Goal: Navigation & Orientation: Find specific page/section

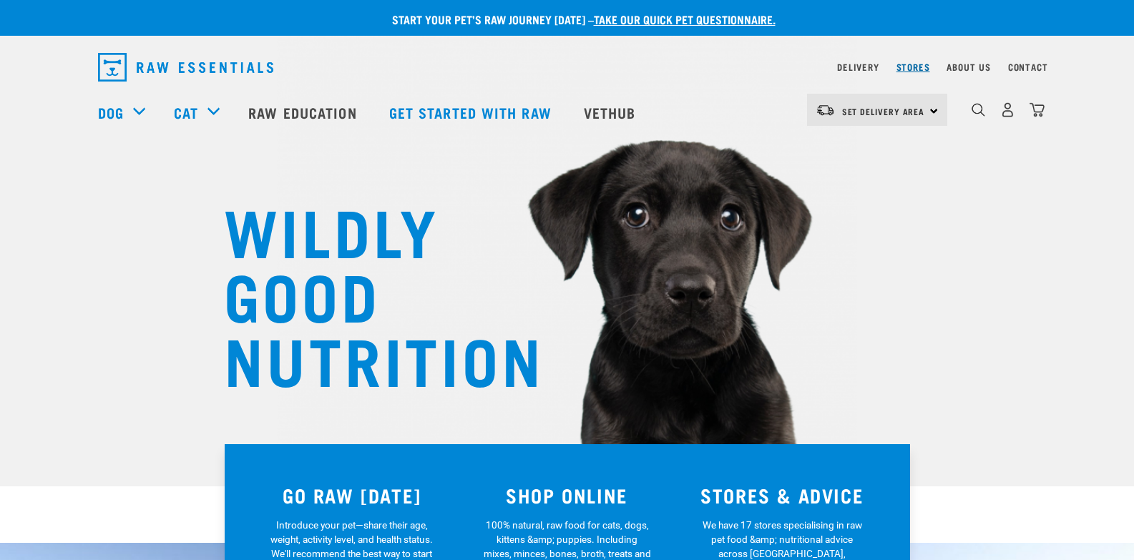
click at [905, 67] on link "Stores" at bounding box center [914, 66] width 34 height 5
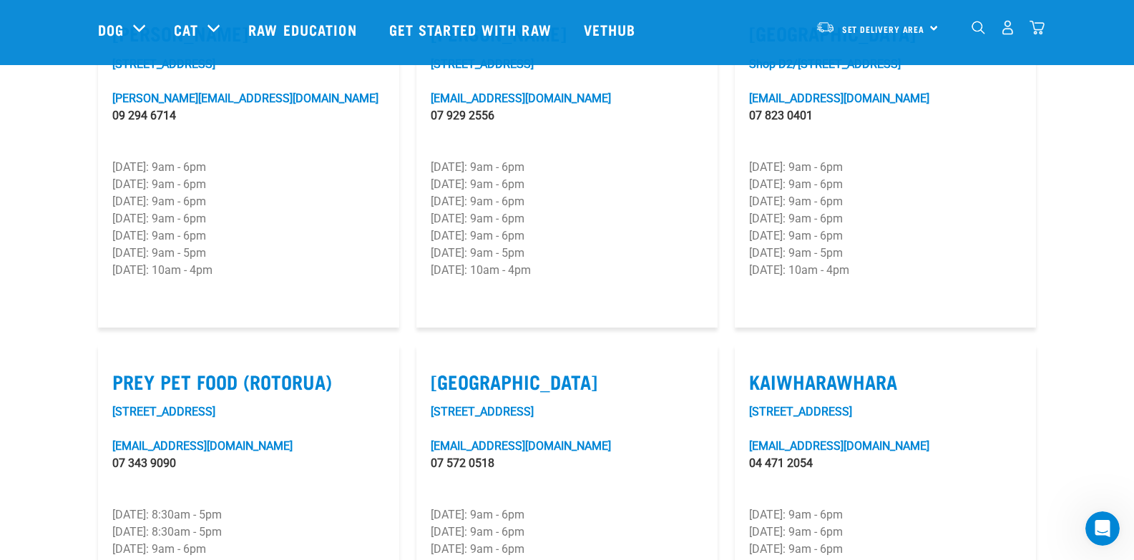
scroll to position [1646, 0]
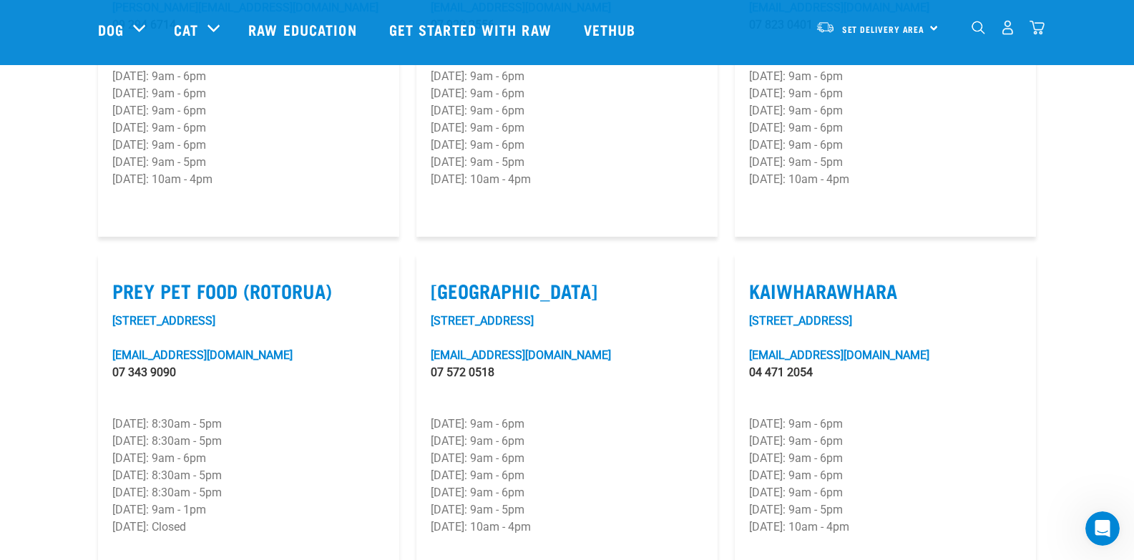
drag, startPoint x: 440, startPoint y: 257, endPoint x: 565, endPoint y: 252, distance: 125.3
click at [540, 280] on label "Mount Maunganui" at bounding box center [567, 291] width 273 height 22
click at [683, 280] on label "Mount Maunganui" at bounding box center [567, 291] width 273 height 22
click at [440, 268] on input "Mount Maunganui" at bounding box center [435, 272] width 9 height 9
checkbox input "true"
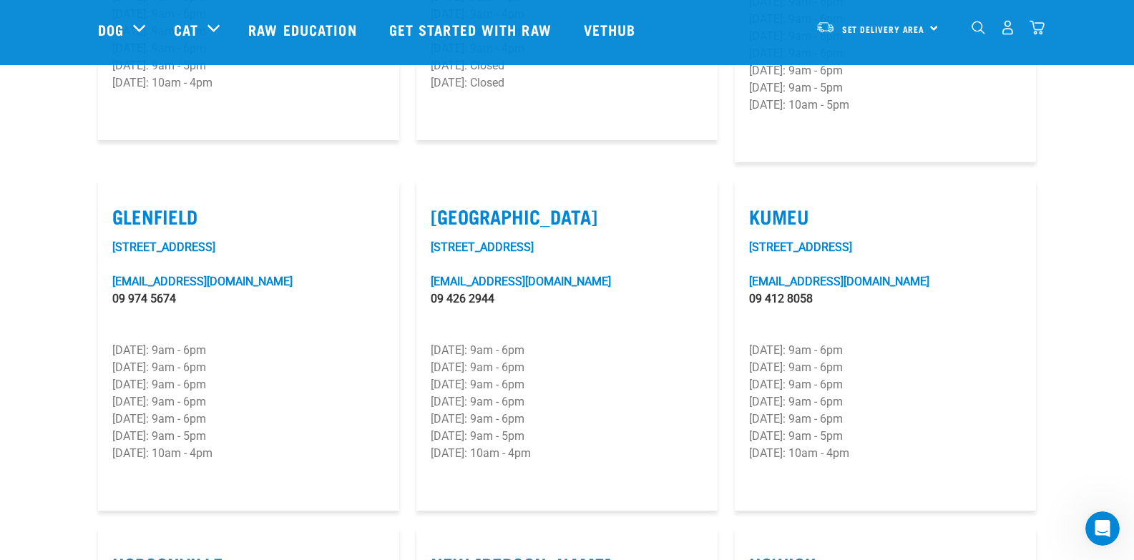
scroll to position [859, 0]
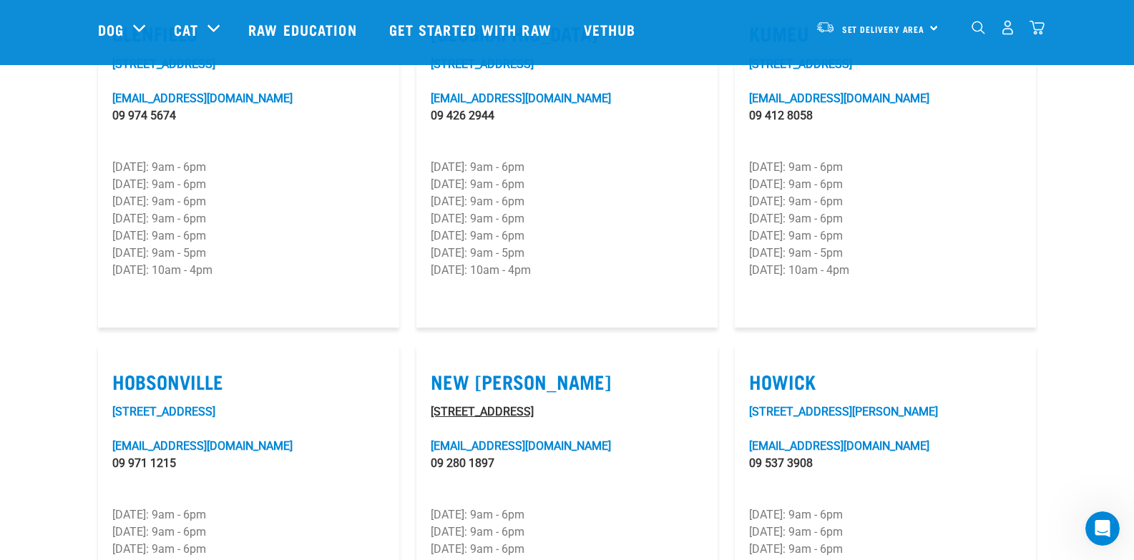
click at [474, 405] on link "2 Astley Avenue" at bounding box center [482, 412] width 103 height 14
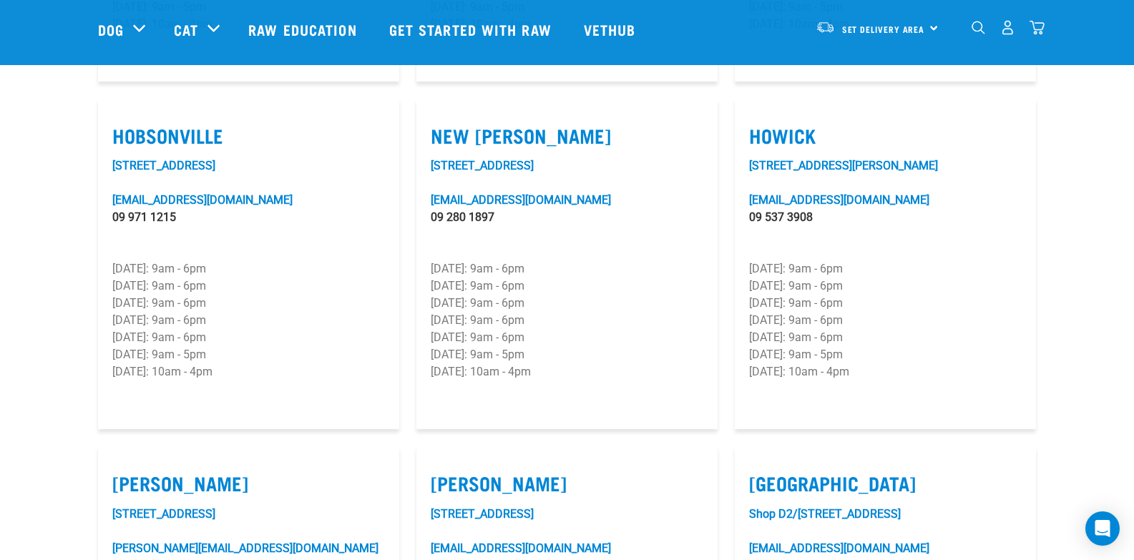
scroll to position [1108, 0]
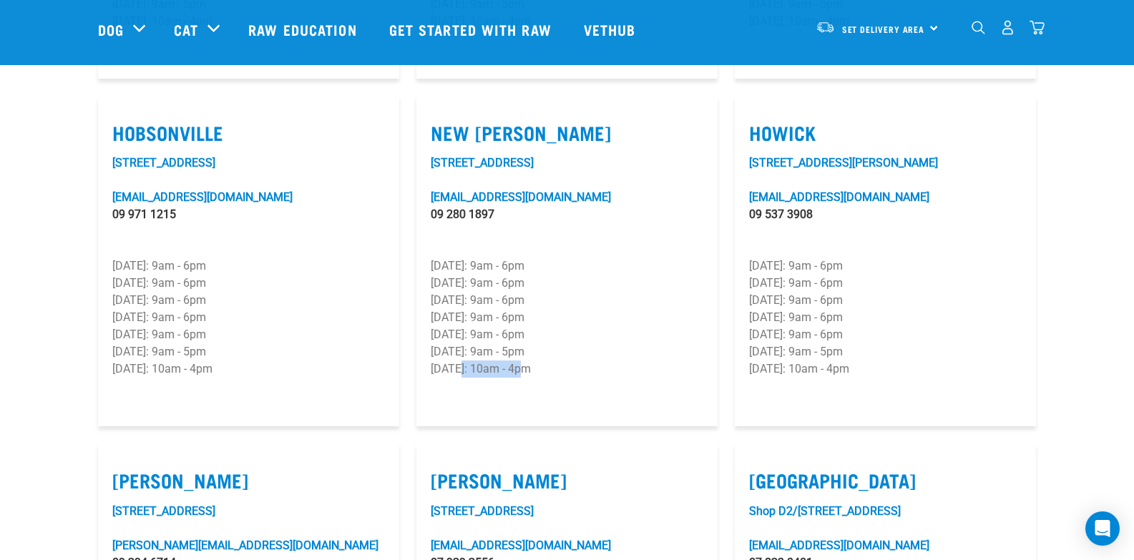
drag, startPoint x: 460, startPoint y: 331, endPoint x: 532, endPoint y: 331, distance: 72.3
click at [533, 361] on p "Sunday: 10am - 4pm" at bounding box center [567, 369] width 273 height 17
click at [578, 361] on p "Sunday: 10am - 4pm" at bounding box center [567, 369] width 273 height 17
